Goal: Register for event/course

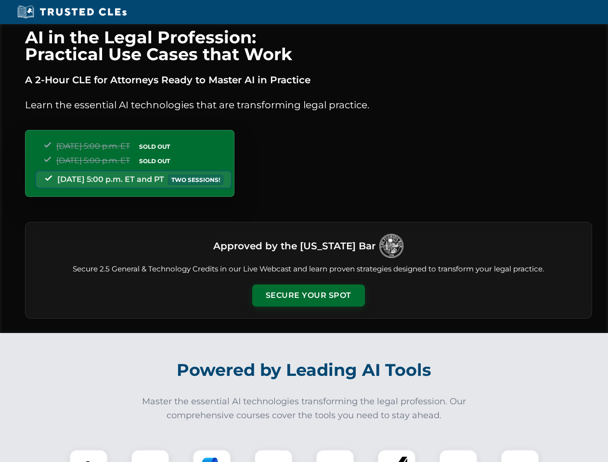
click at [308, 296] on button "Secure Your Spot" at bounding box center [308, 296] width 113 height 22
click at [89, 456] on img at bounding box center [89, 469] width 28 height 28
